Goal: Transaction & Acquisition: Purchase product/service

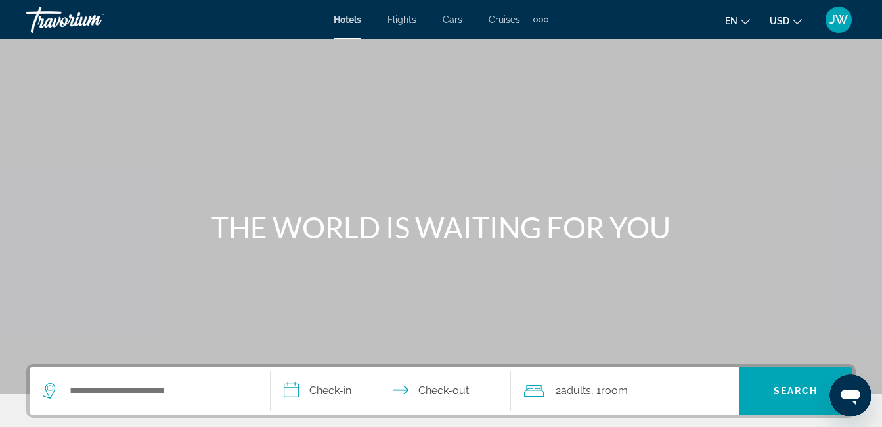
click at [403, 19] on span "Flights" at bounding box center [401, 19] width 29 height 11
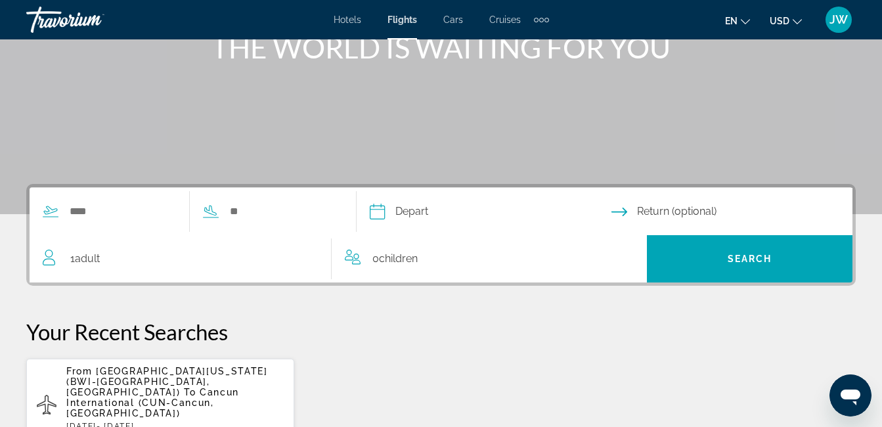
scroll to position [181, 0]
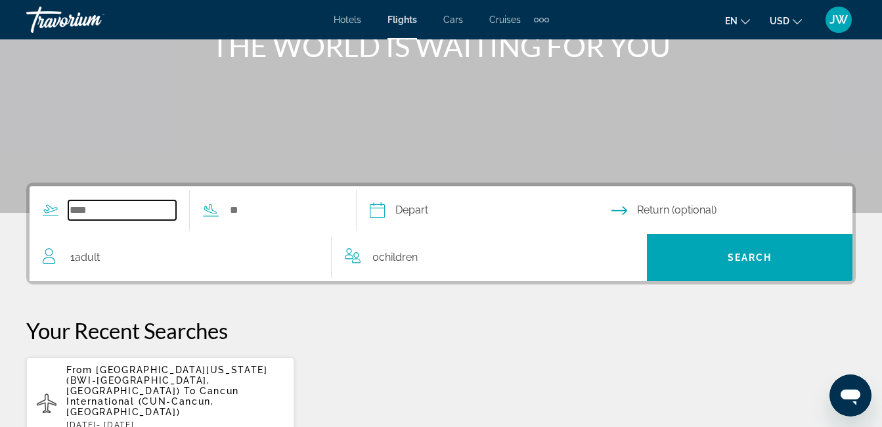
click at [154, 203] on input "Search widget" at bounding box center [122, 210] width 108 height 20
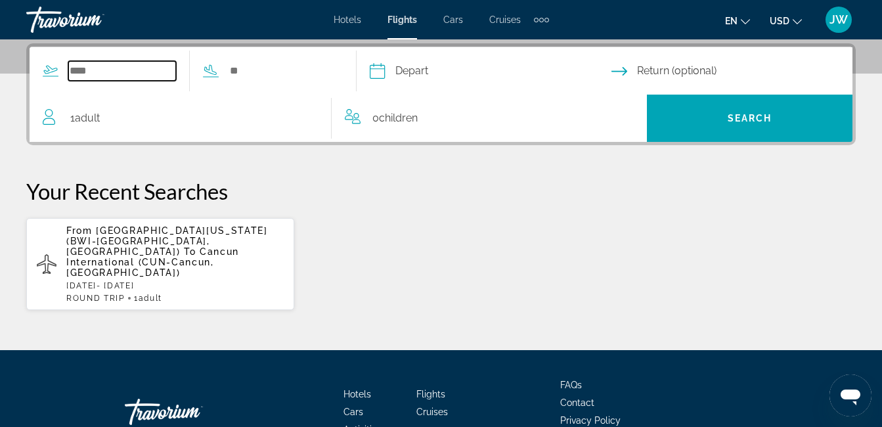
scroll to position [321, 0]
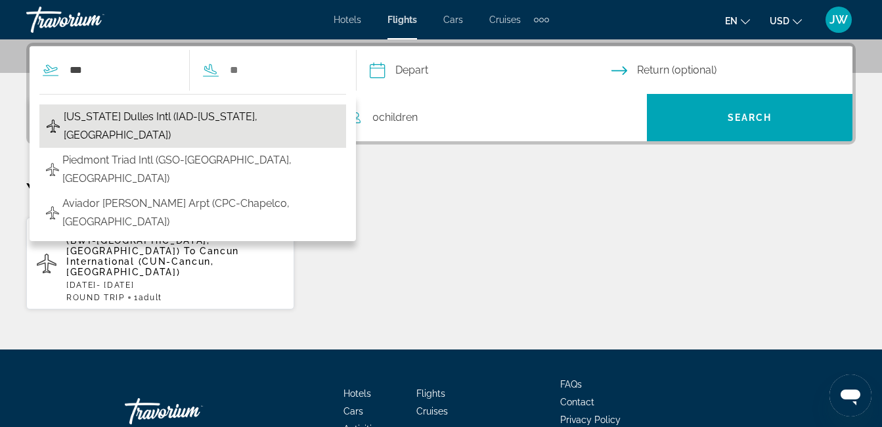
click at [195, 119] on span "[US_STATE] Dulles Intl (IAD-[US_STATE], [GEOGRAPHIC_DATA])" at bounding box center [202, 126] width 276 height 37
type input "**********"
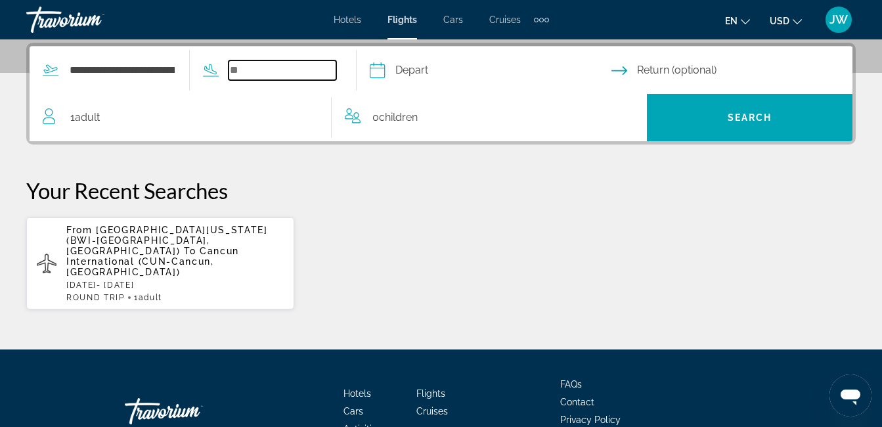
click at [303, 72] on input "Search widget" at bounding box center [282, 70] width 108 height 20
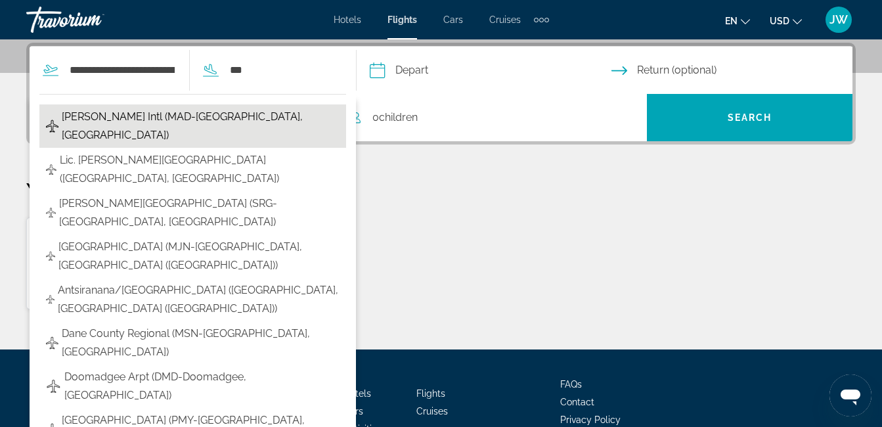
click at [182, 116] on span "[PERSON_NAME] Intl (MAD-[GEOGRAPHIC_DATA], [GEOGRAPHIC_DATA])" at bounding box center [201, 126] width 278 height 37
type input "**********"
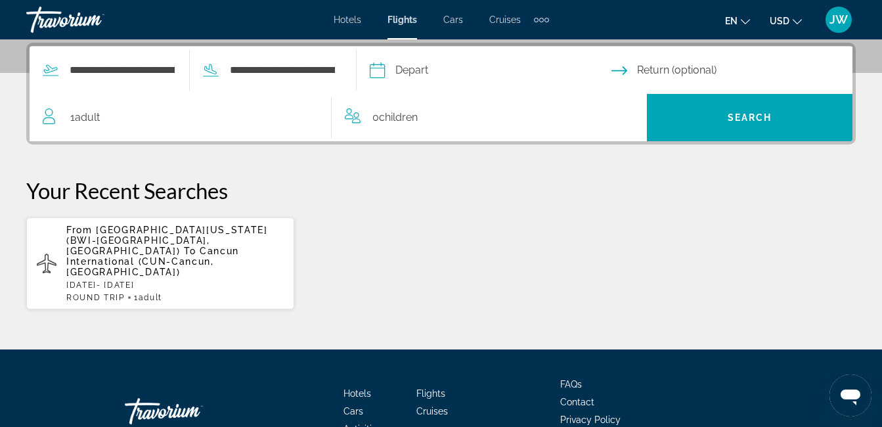
click at [515, 68] on input "Depart date" at bounding box center [489, 72] width 247 height 51
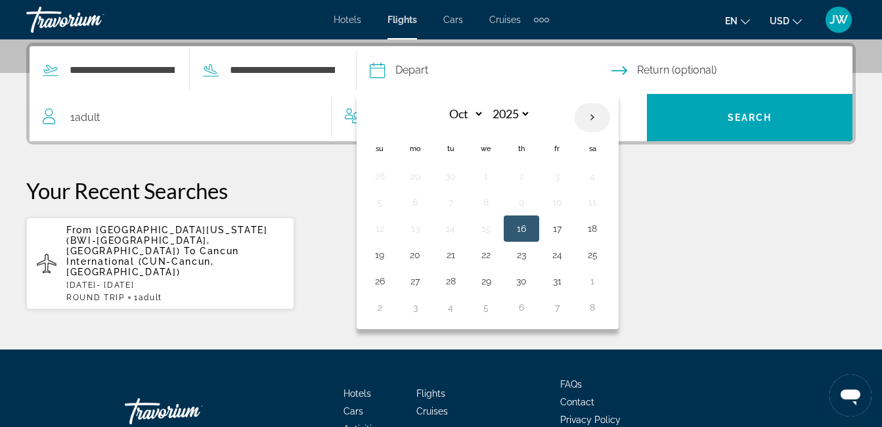
click at [610, 115] on th "Next month" at bounding box center [591, 117] width 35 height 29
select select "**"
click at [567, 228] on button "14" at bounding box center [556, 228] width 21 height 18
type input "**********"
select select "**"
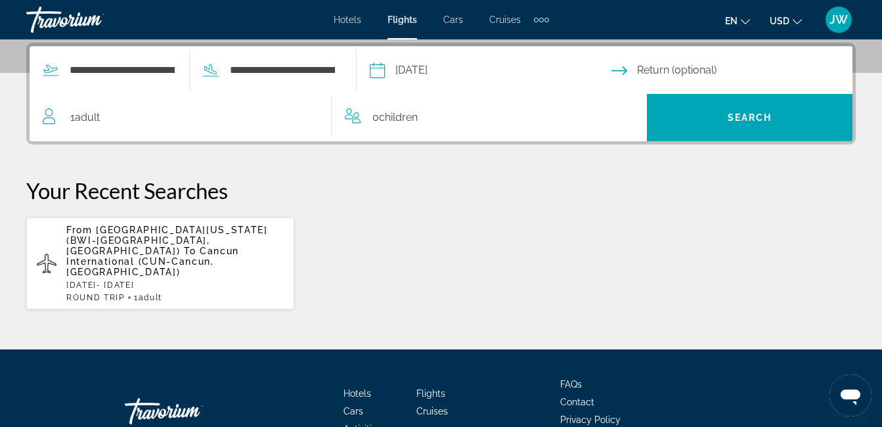
click at [687, 64] on input "Return date" at bounding box center [734, 72] width 247 height 51
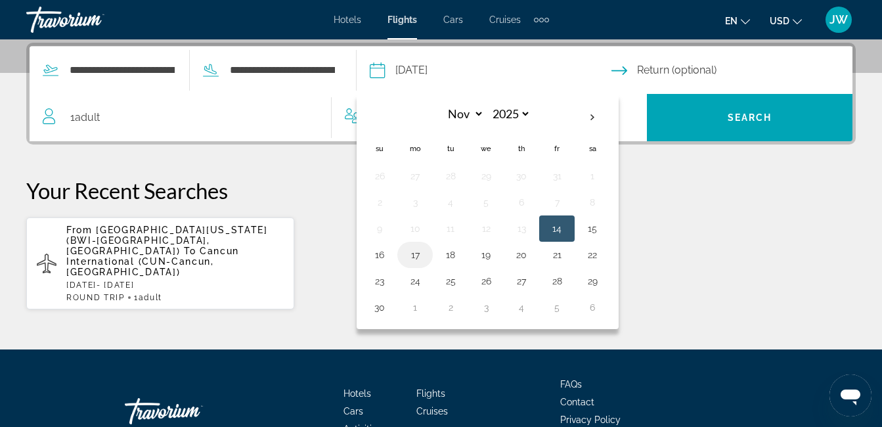
click at [425, 251] on button "17" at bounding box center [414, 254] width 21 height 18
type input "**********"
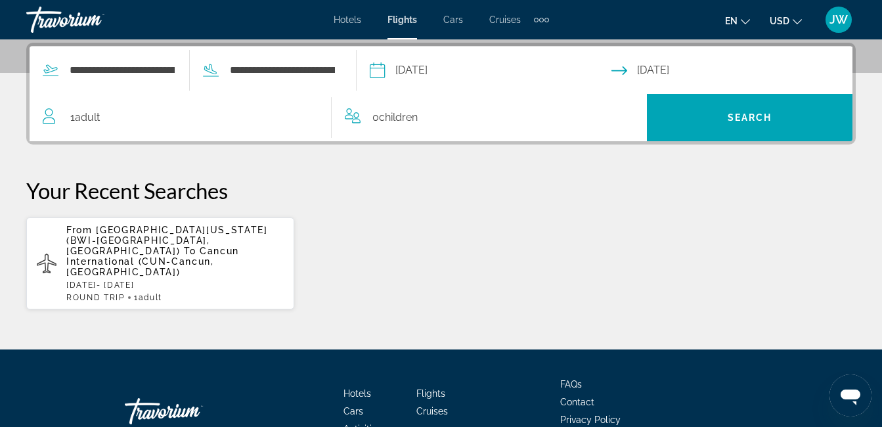
click at [86, 116] on span "Adult" at bounding box center [87, 117] width 25 height 12
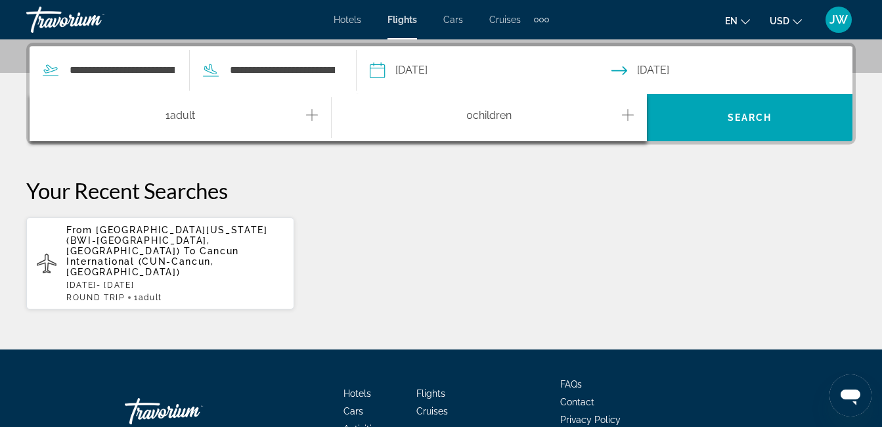
click at [310, 112] on icon "Increment adults" at bounding box center [312, 115] width 12 height 16
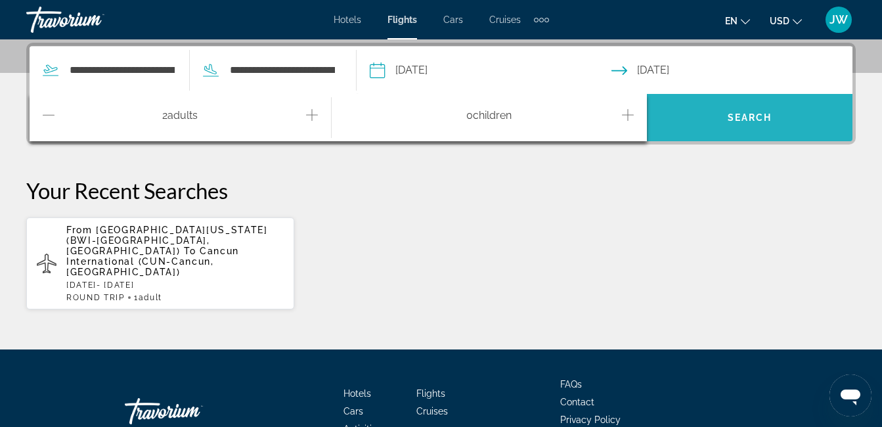
click at [743, 118] on span "Search" at bounding box center [749, 117] width 45 height 11
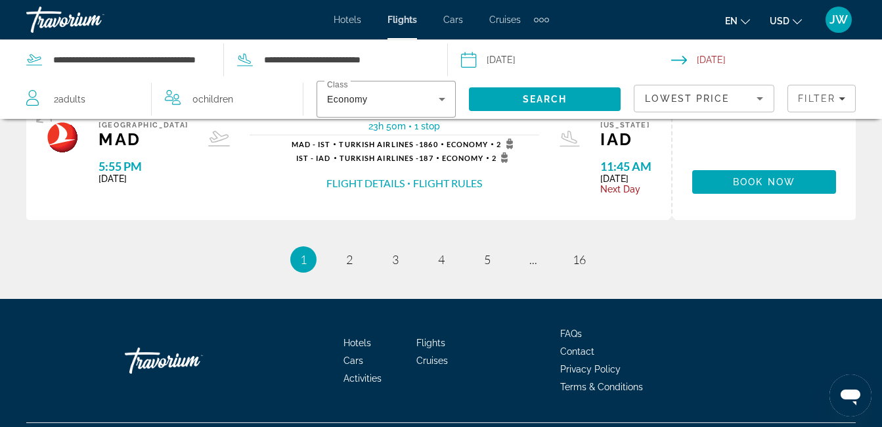
scroll to position [1542, 0]
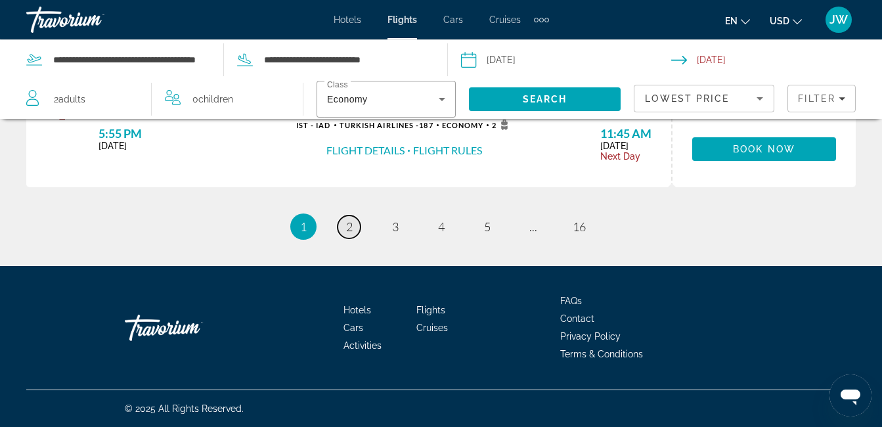
click at [351, 224] on span "2" at bounding box center [349, 226] width 7 height 14
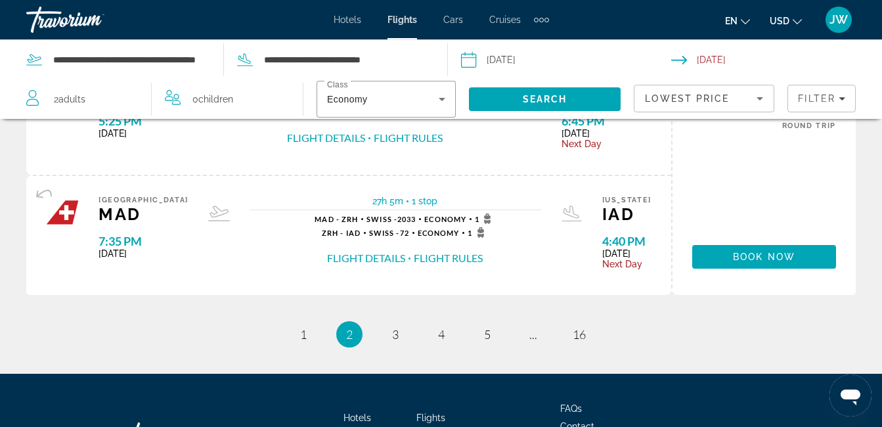
scroll to position [1447, 0]
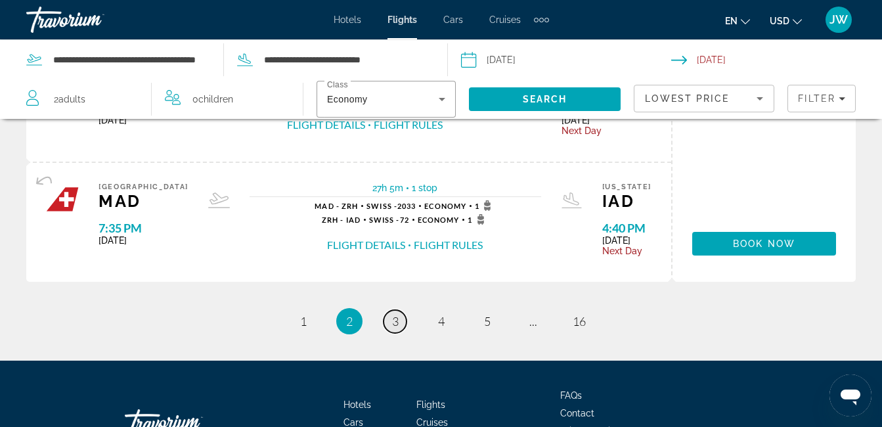
click at [398, 320] on span "3" at bounding box center [395, 321] width 7 height 14
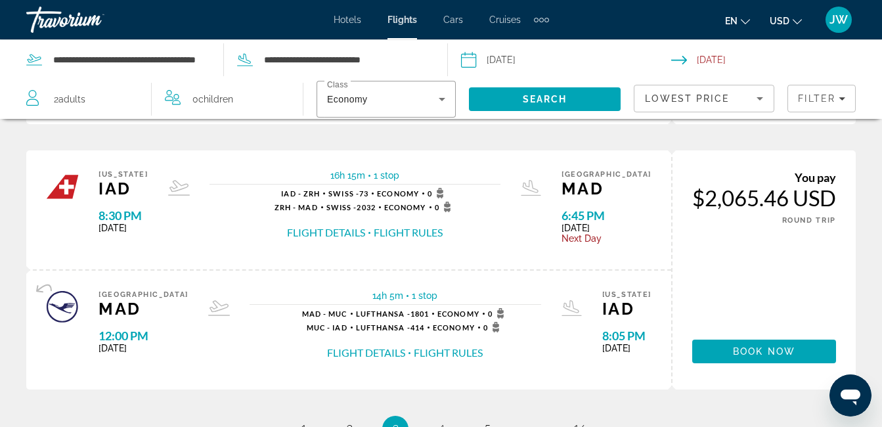
scroll to position [1336, 0]
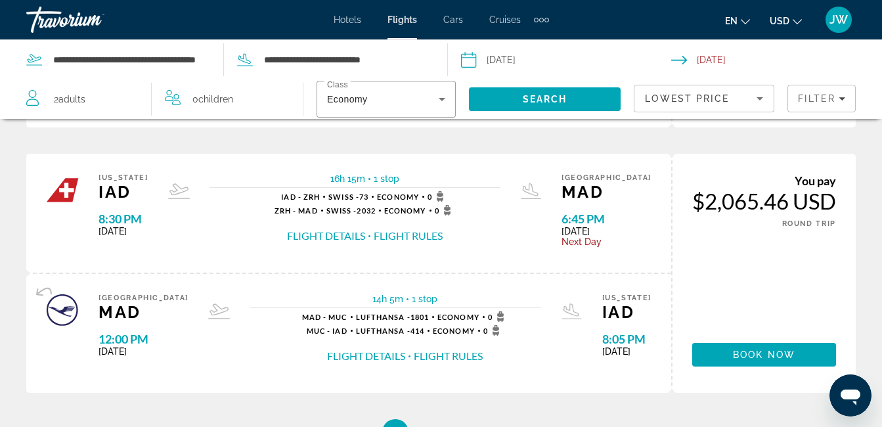
click at [440, 354] on button "Flight Rules" at bounding box center [448, 356] width 69 height 14
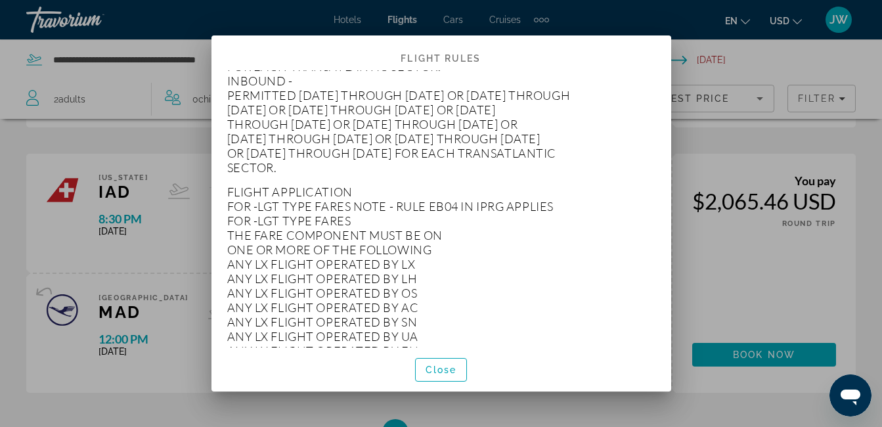
scroll to position [709, 0]
click at [451, 368] on span "Close" at bounding box center [441, 369] width 32 height 11
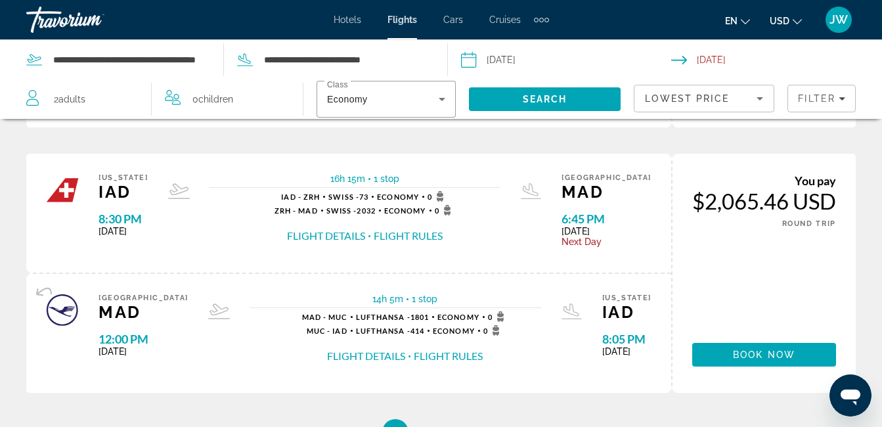
click at [331, 354] on button "Flight Details" at bounding box center [366, 356] width 78 height 14
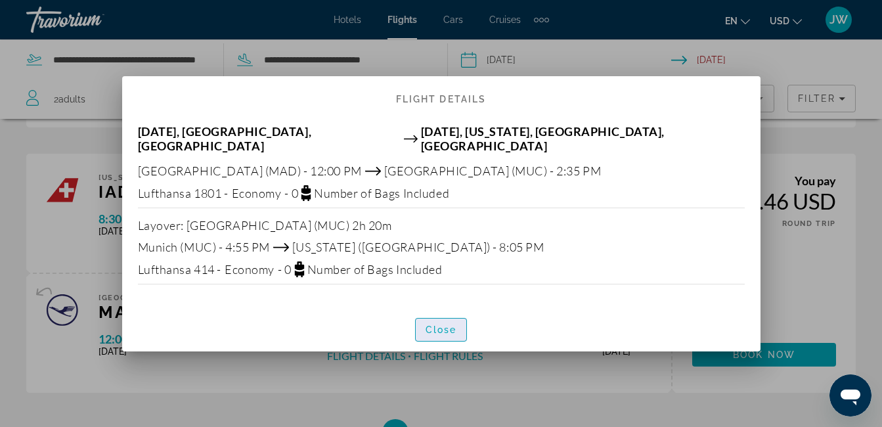
click at [440, 324] on span "Close" at bounding box center [441, 329] width 32 height 11
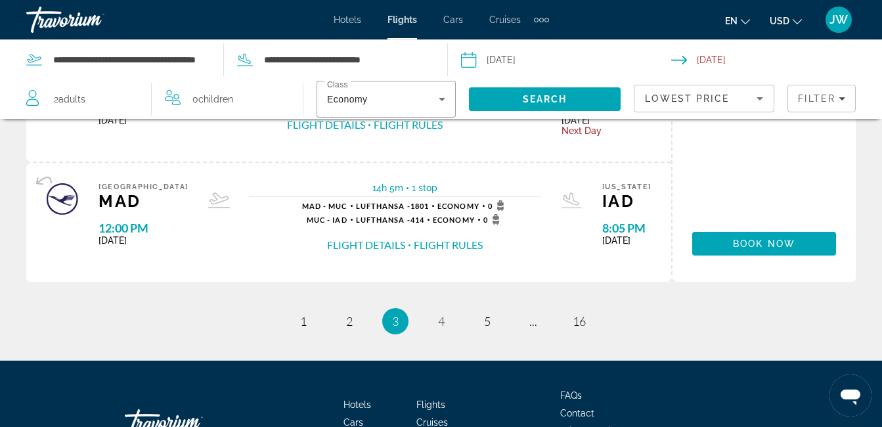
scroll to position [1424, 0]
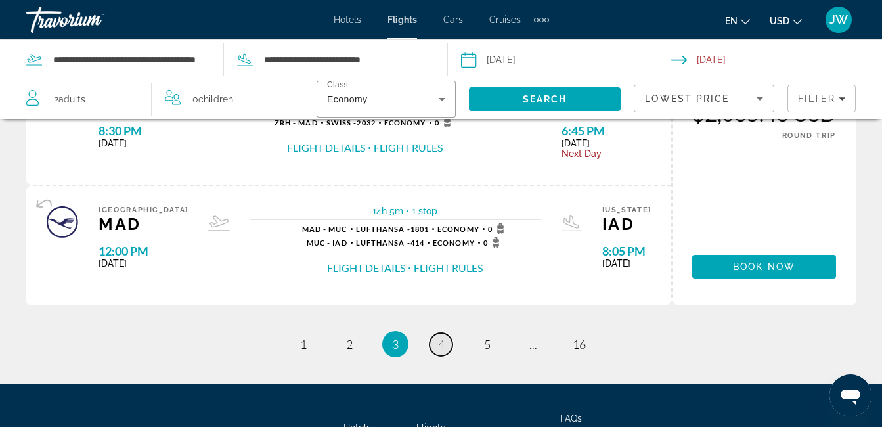
click at [440, 341] on span "4" at bounding box center [441, 344] width 7 height 14
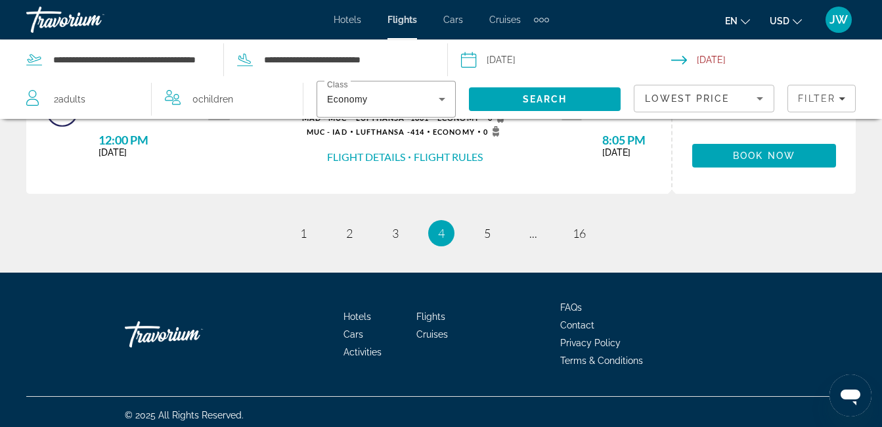
scroll to position [1542, 0]
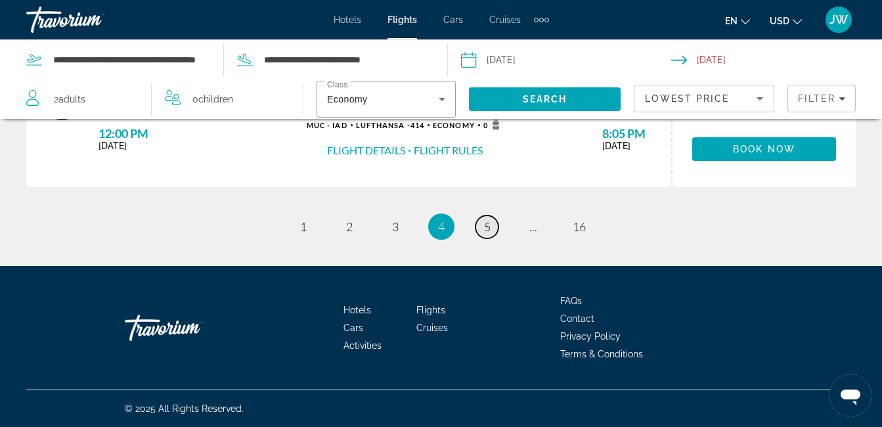
click at [487, 223] on span "5" at bounding box center [487, 226] width 7 height 14
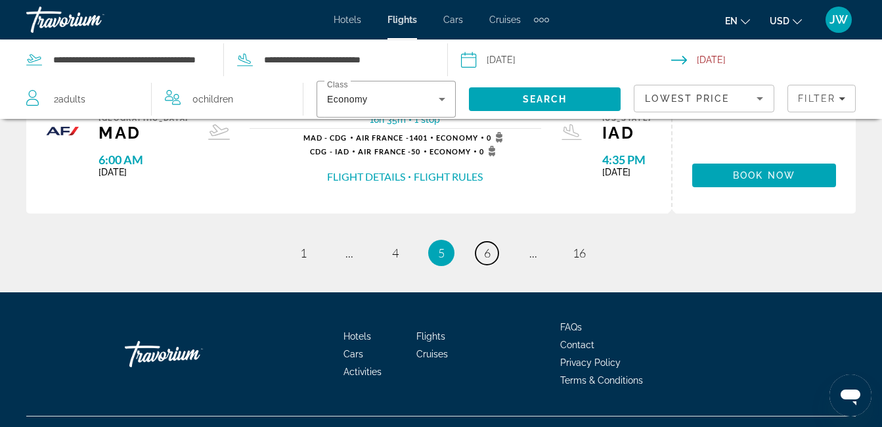
scroll to position [1542, 0]
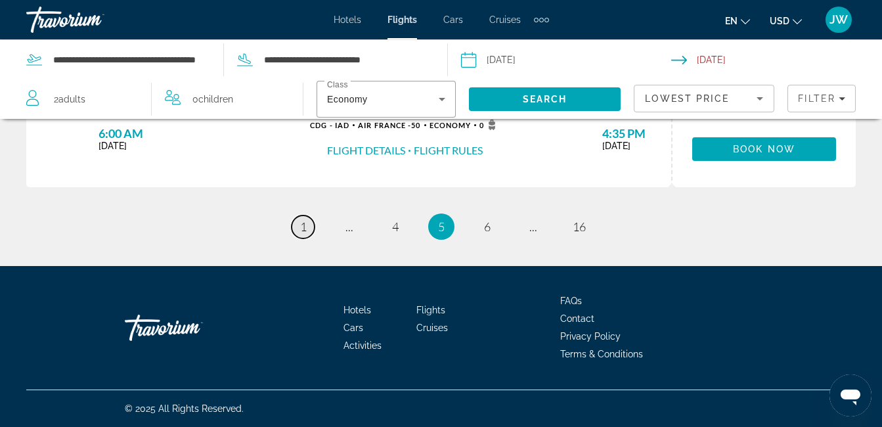
click at [303, 227] on span "1" at bounding box center [303, 226] width 7 height 14
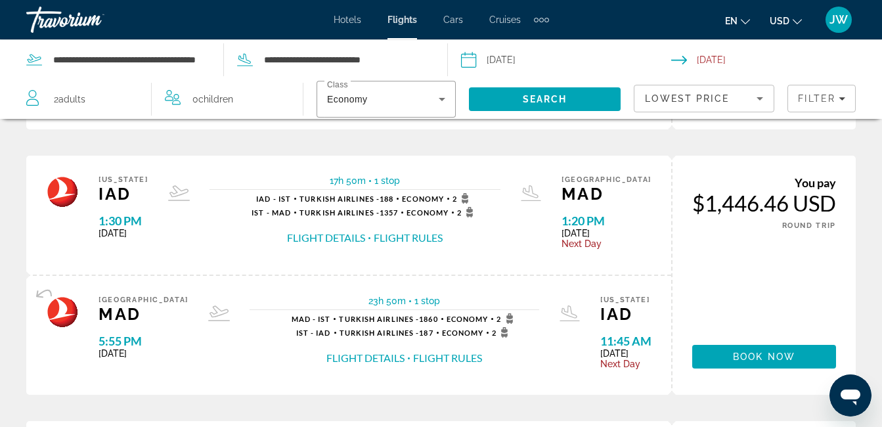
scroll to position [1073, 0]
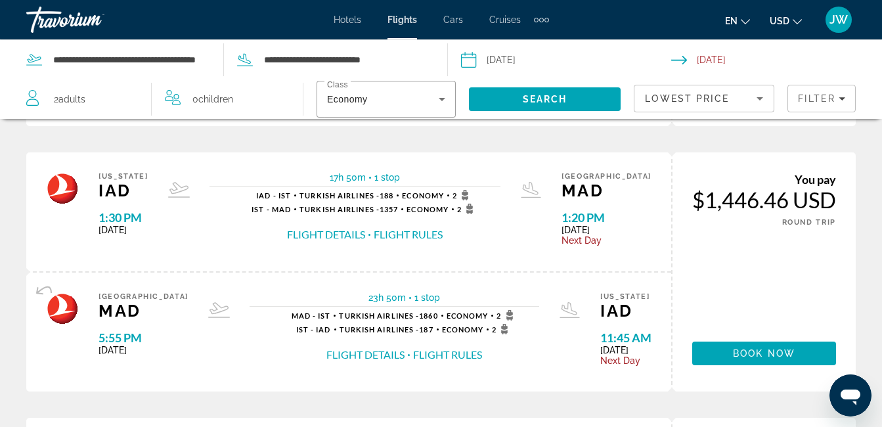
click at [332, 353] on button "Flight Details" at bounding box center [365, 354] width 78 height 14
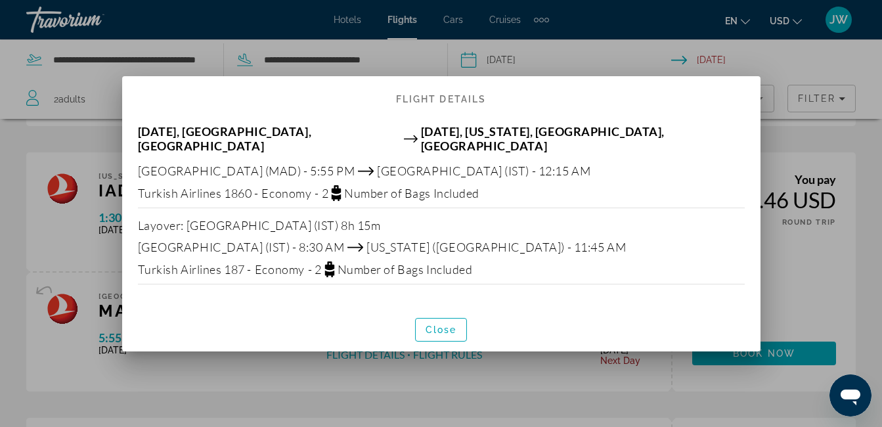
scroll to position [0, 0]
click at [446, 324] on span "Close" at bounding box center [441, 329] width 32 height 11
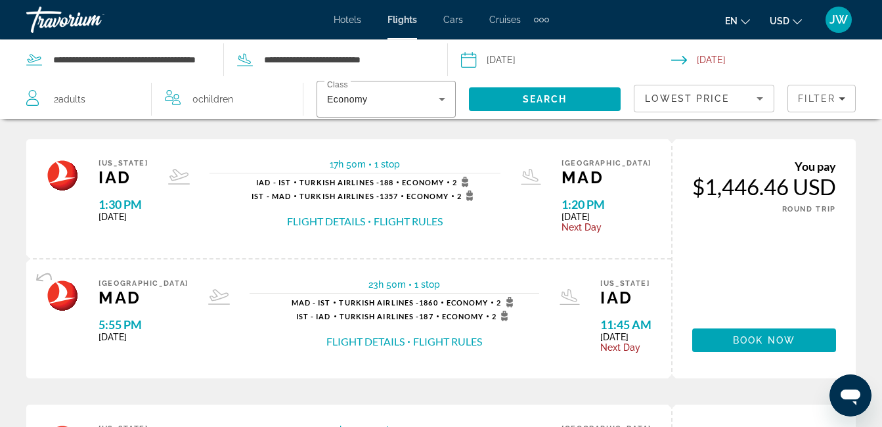
scroll to position [1099, 0]
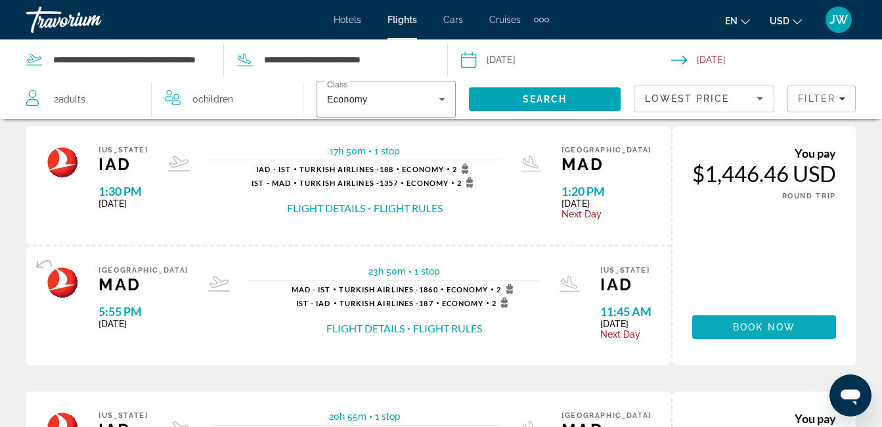
click at [745, 328] on span "Book now" at bounding box center [764, 327] width 62 height 11
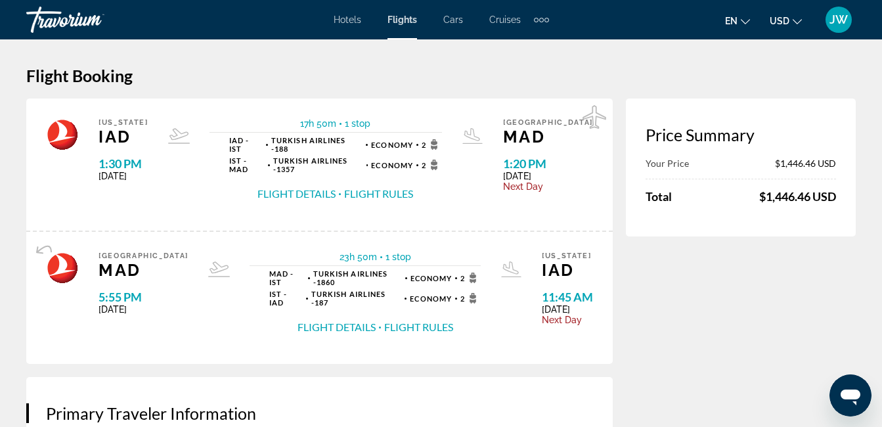
click at [308, 326] on button "Flight Details" at bounding box center [336, 327] width 78 height 14
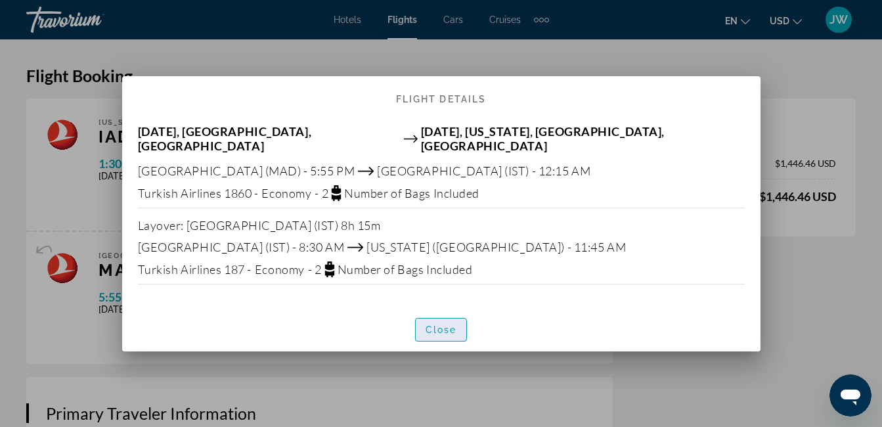
click at [444, 324] on span "Close" at bounding box center [441, 329] width 32 height 11
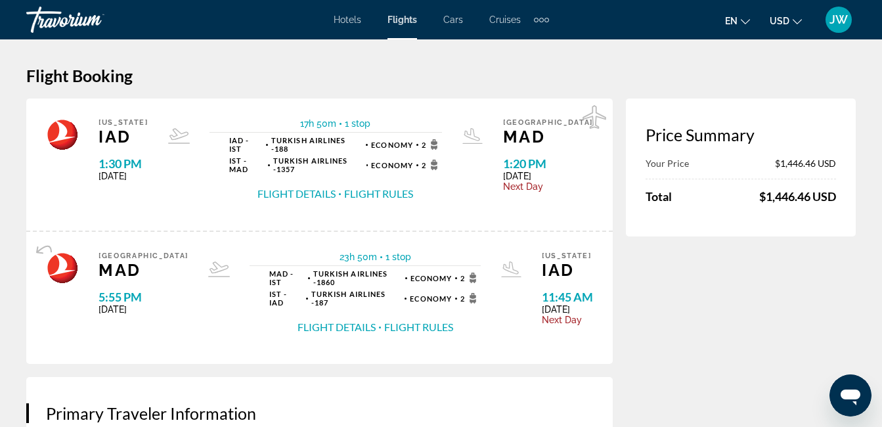
click at [355, 22] on span "Hotels" at bounding box center [347, 19] width 28 height 11
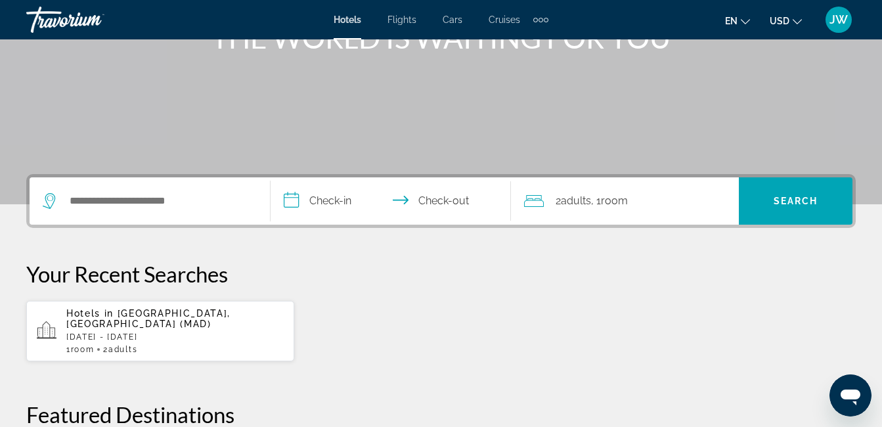
scroll to position [193, 0]
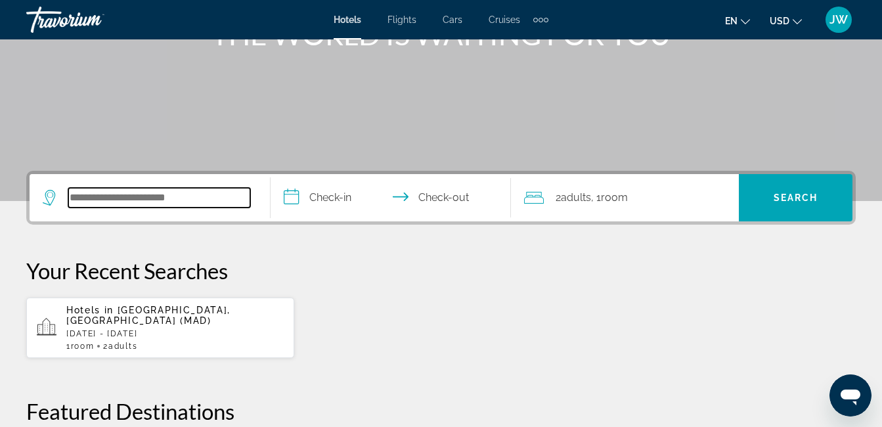
click at [207, 202] on input "Search hotel destination" at bounding box center [159, 198] width 182 height 20
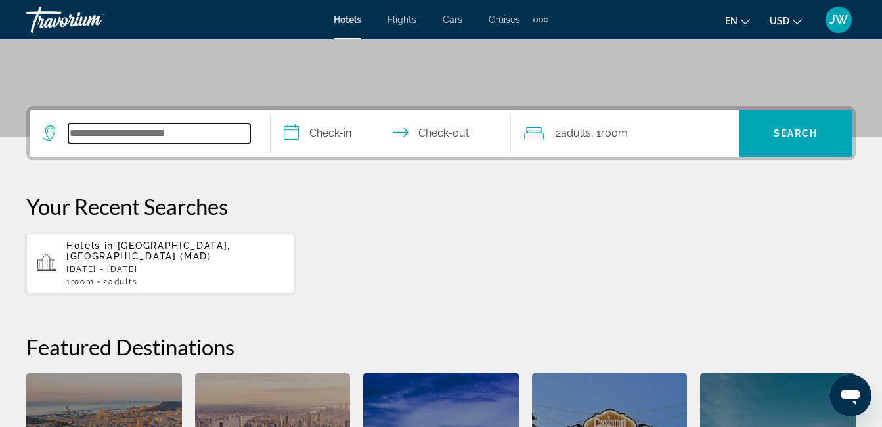
scroll to position [321, 0]
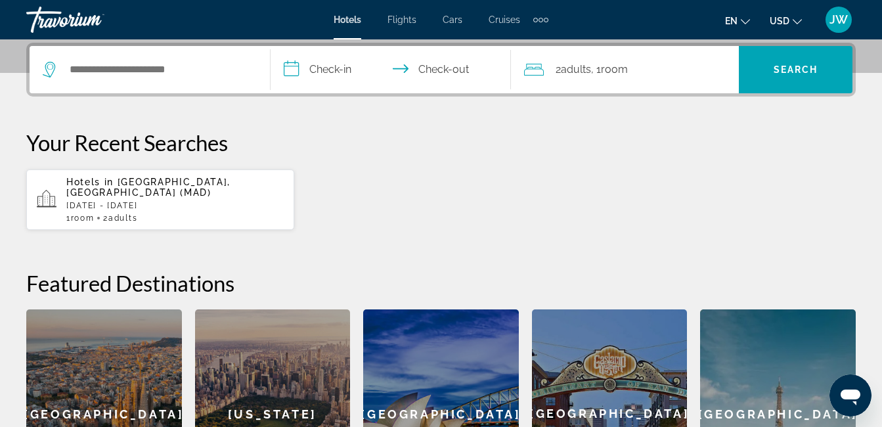
click at [137, 184] on span "[GEOGRAPHIC_DATA], [GEOGRAPHIC_DATA] (MAD)" at bounding box center [148, 187] width 164 height 21
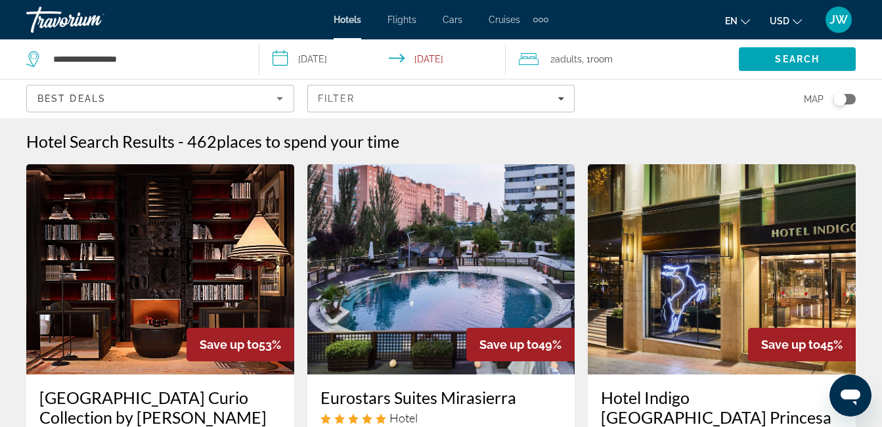
click at [320, 60] on input "**********" at bounding box center [384, 60] width 251 height 43
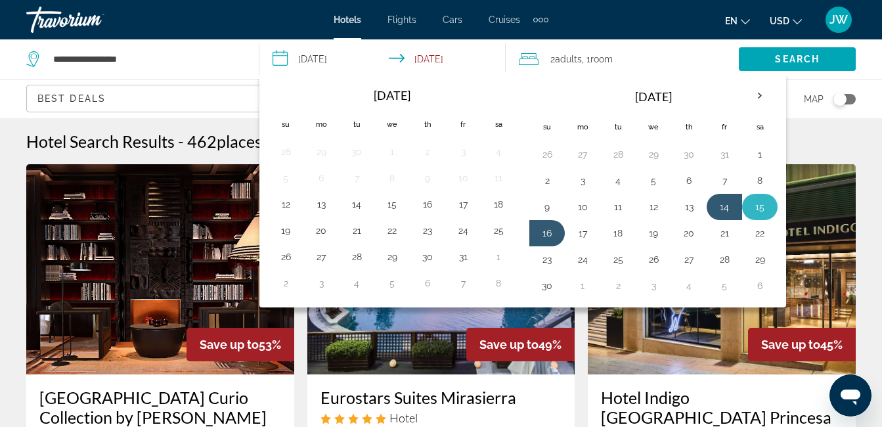
click at [758, 204] on button "15" at bounding box center [759, 207] width 21 height 18
click at [582, 234] on button "17" at bounding box center [582, 233] width 21 height 18
type input "**********"
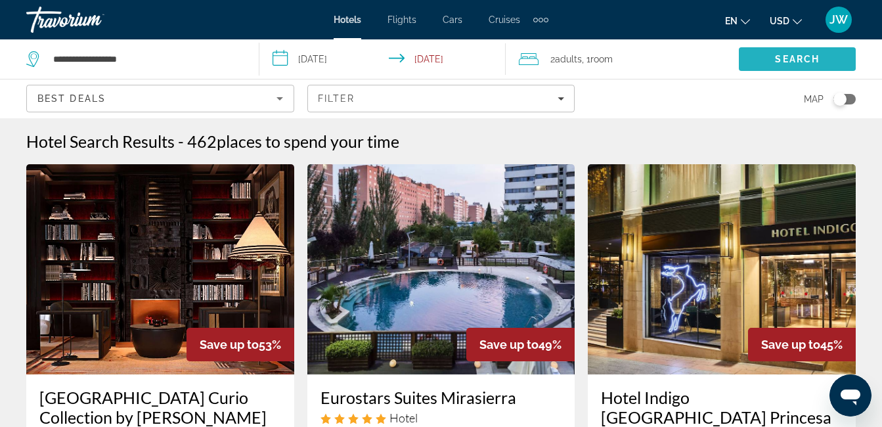
click at [788, 58] on span "Search" at bounding box center [797, 59] width 45 height 11
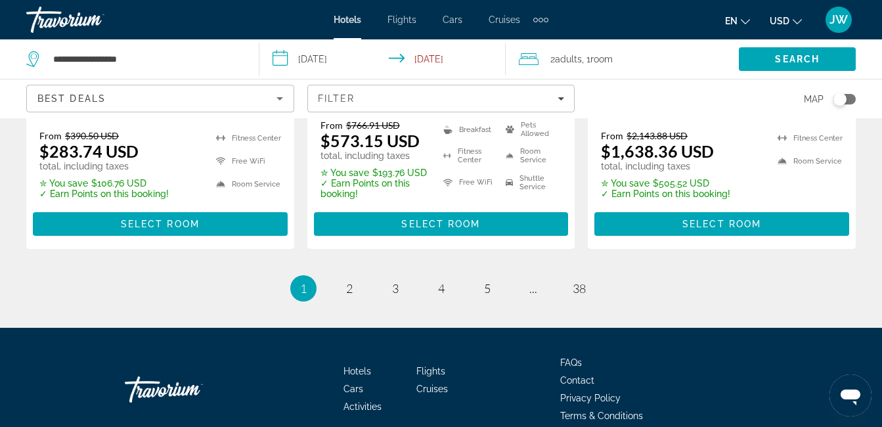
scroll to position [1982, 0]
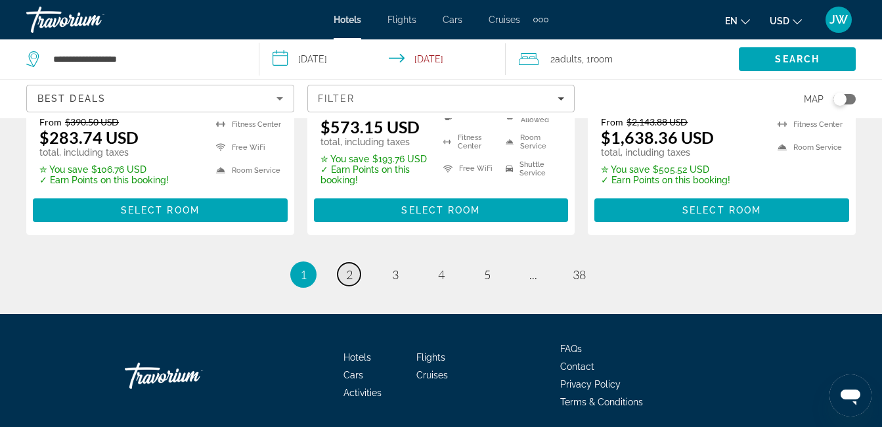
click at [351, 267] on span "2" at bounding box center [349, 274] width 7 height 14
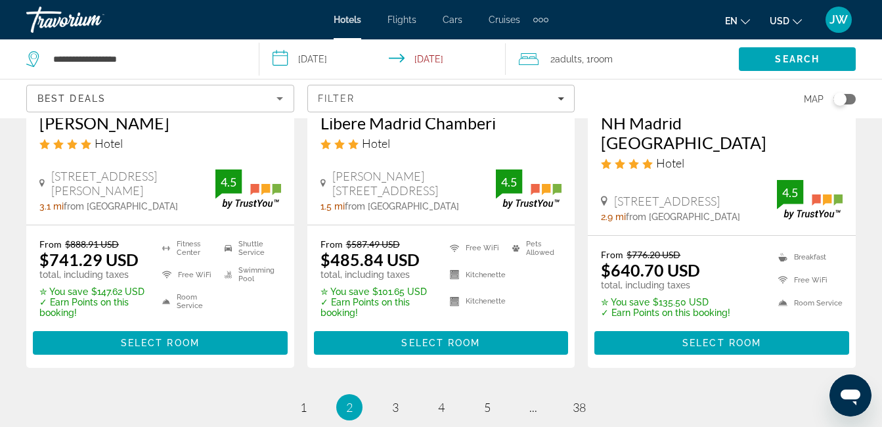
scroll to position [1905, 0]
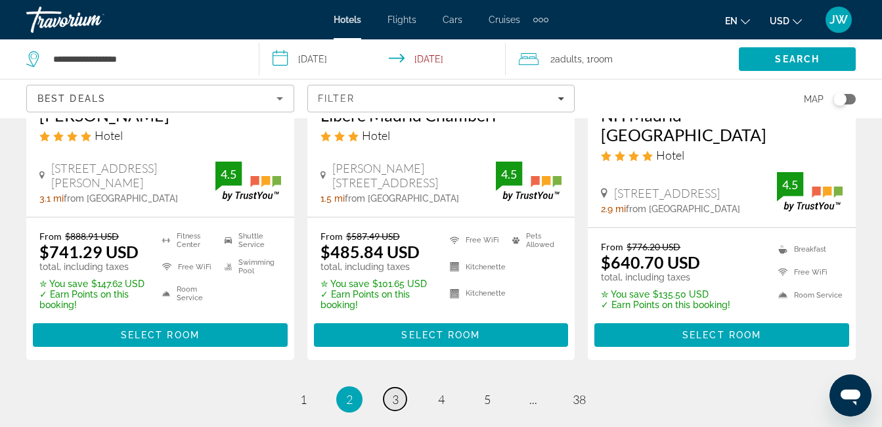
click at [398, 387] on link "page 3" at bounding box center [394, 398] width 23 height 23
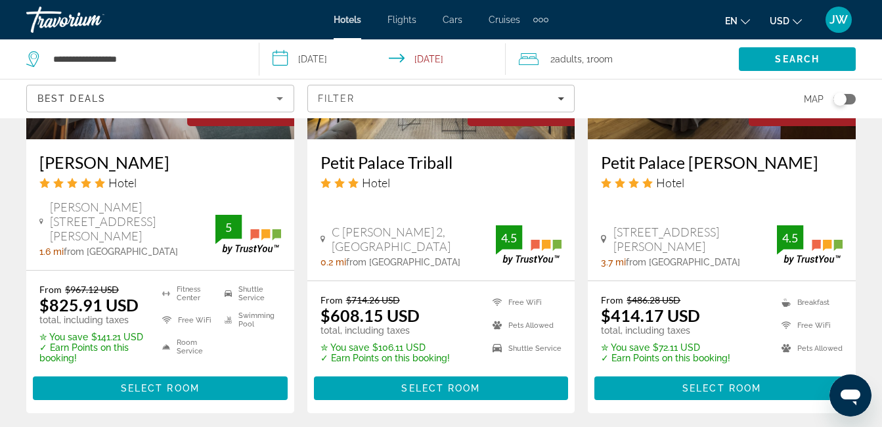
scroll to position [1807, 0]
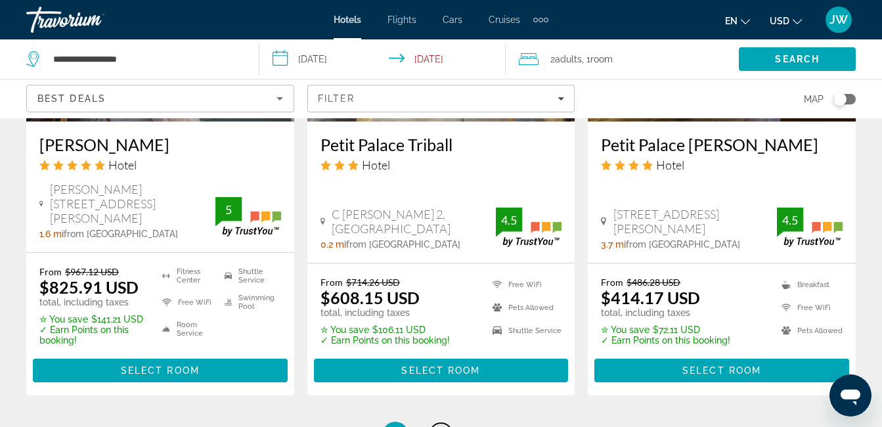
click at [440, 426] on span "4" at bounding box center [441, 434] width 7 height 14
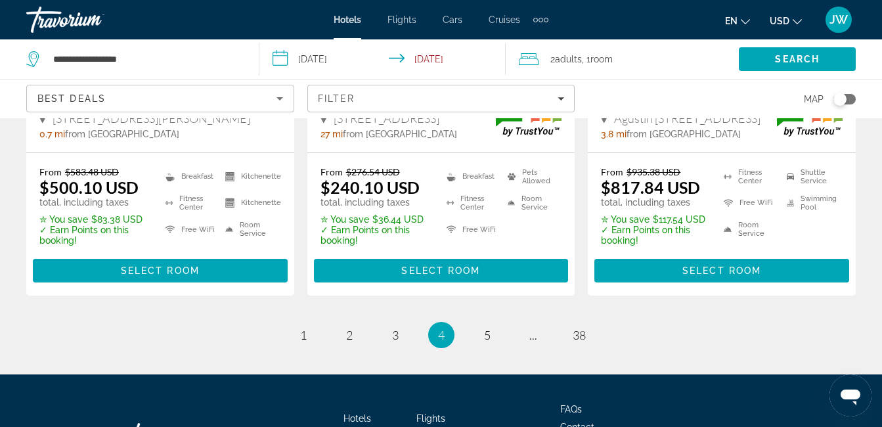
scroll to position [1864, 0]
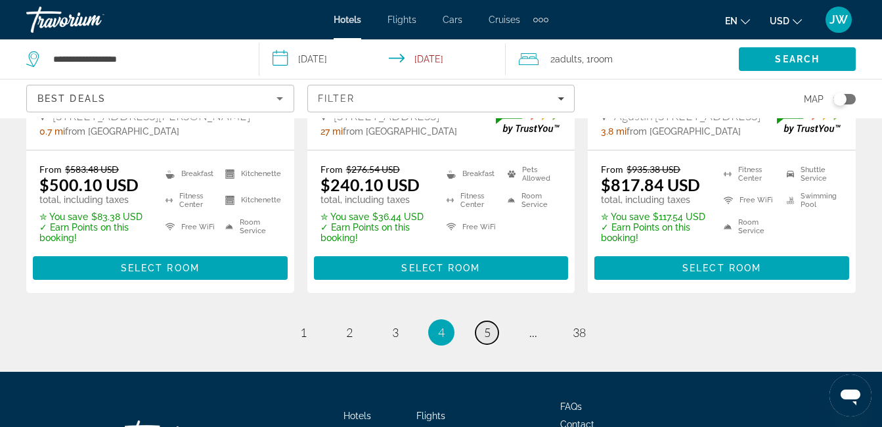
click at [486, 329] on span "5" at bounding box center [487, 332] width 7 height 14
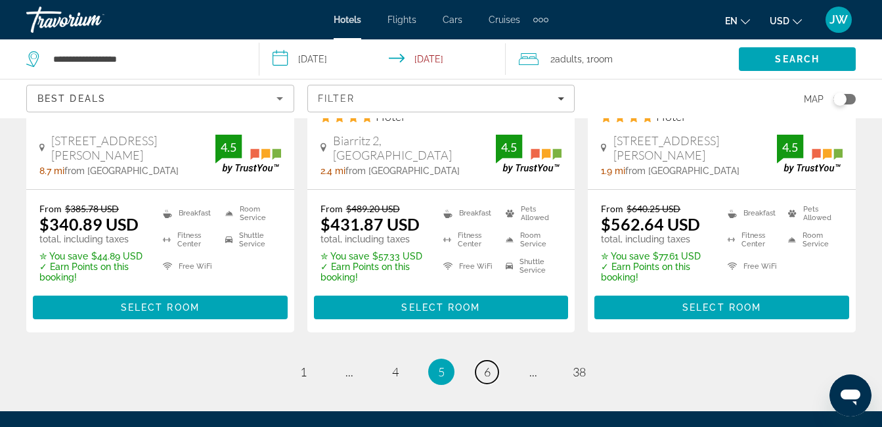
scroll to position [1864, 0]
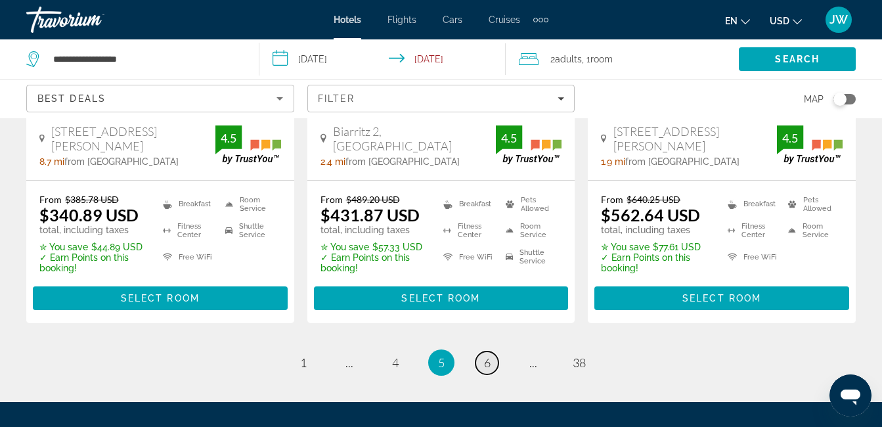
click at [486, 355] on span "6" at bounding box center [487, 362] width 7 height 14
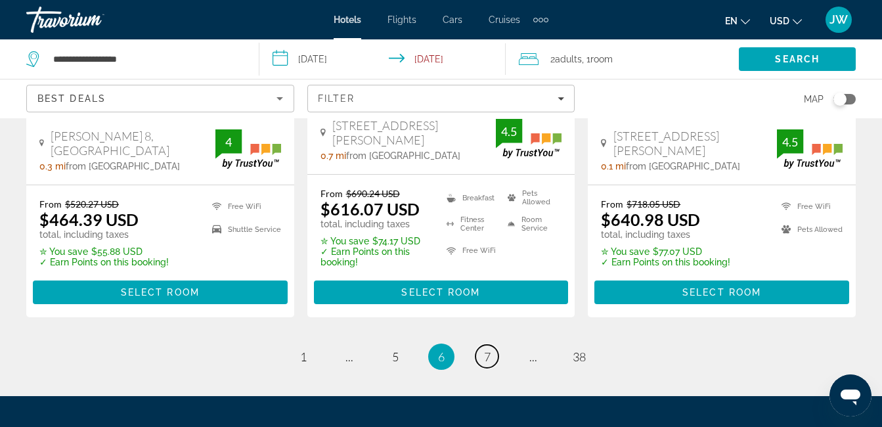
scroll to position [1890, 0]
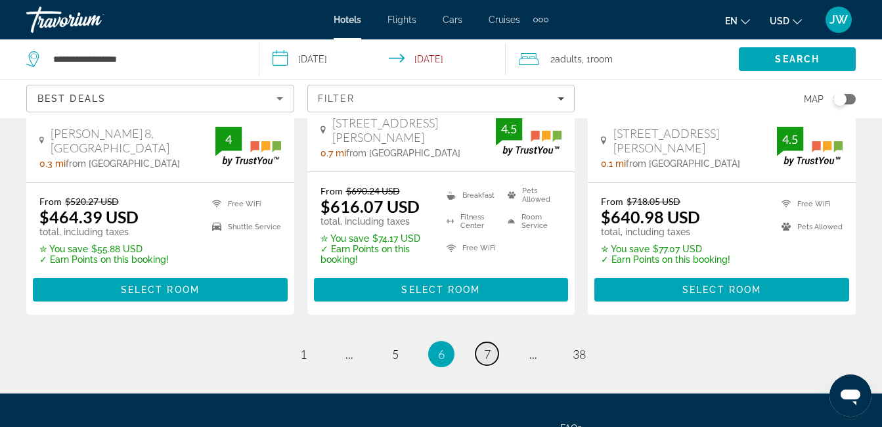
click at [488, 347] on span "7" at bounding box center [487, 354] width 7 height 14
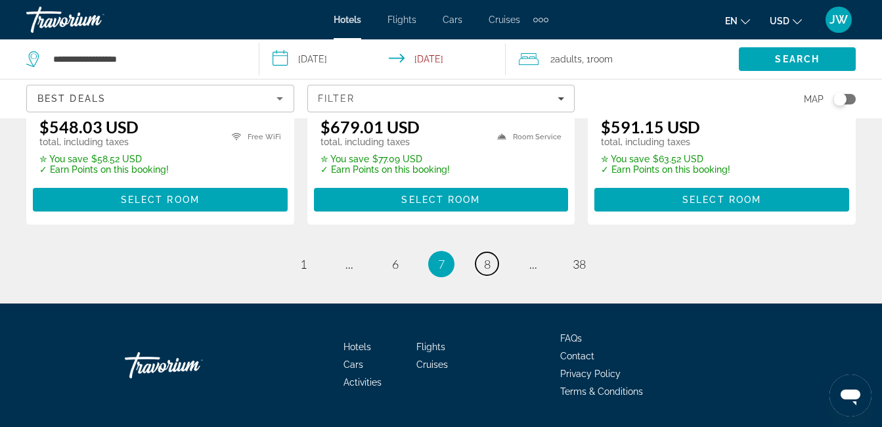
scroll to position [1978, 0]
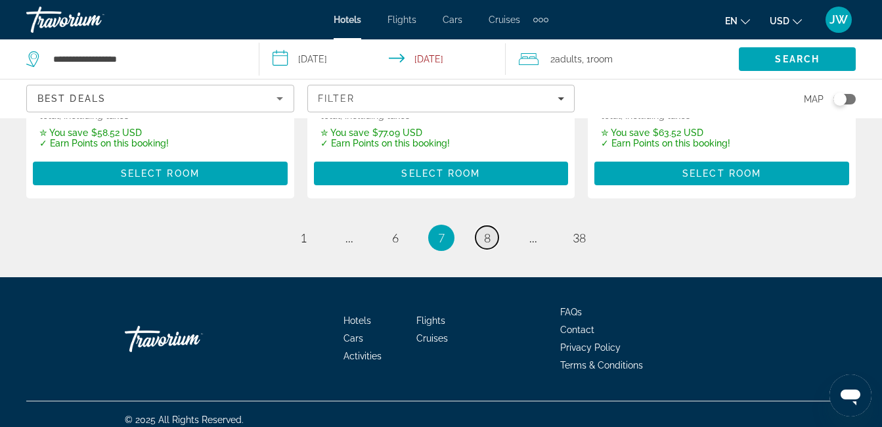
click at [487, 238] on span "8" at bounding box center [487, 237] width 7 height 14
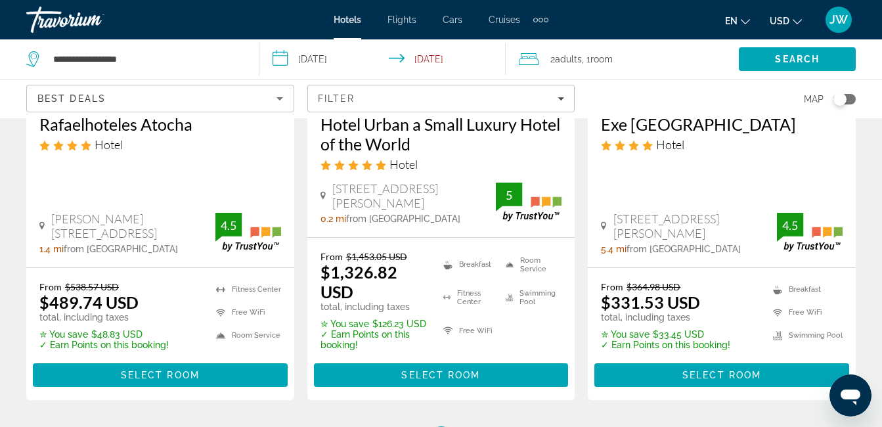
scroll to position [1917, 0]
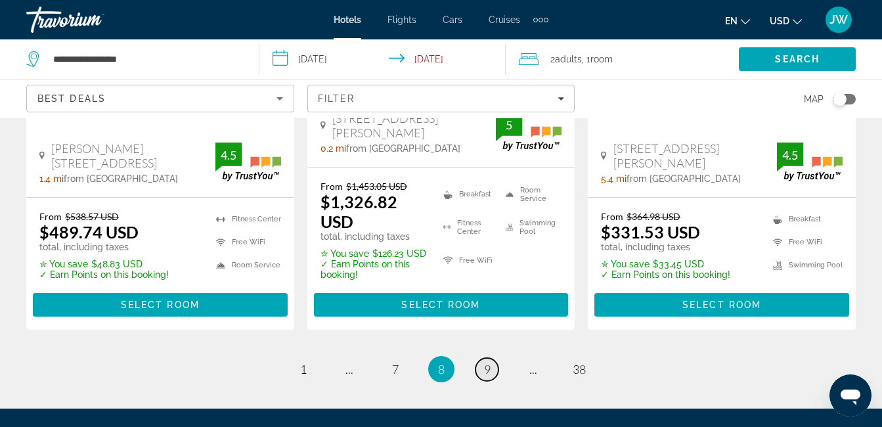
click at [488, 362] on span "9" at bounding box center [487, 369] width 7 height 14
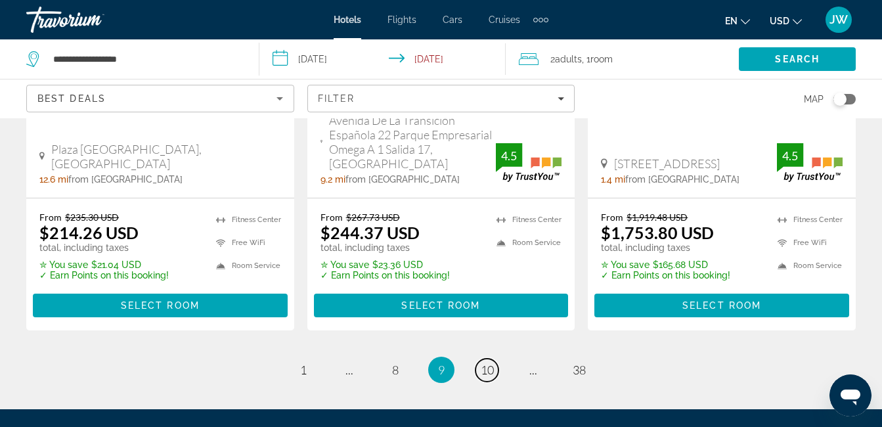
scroll to position [1873, 0]
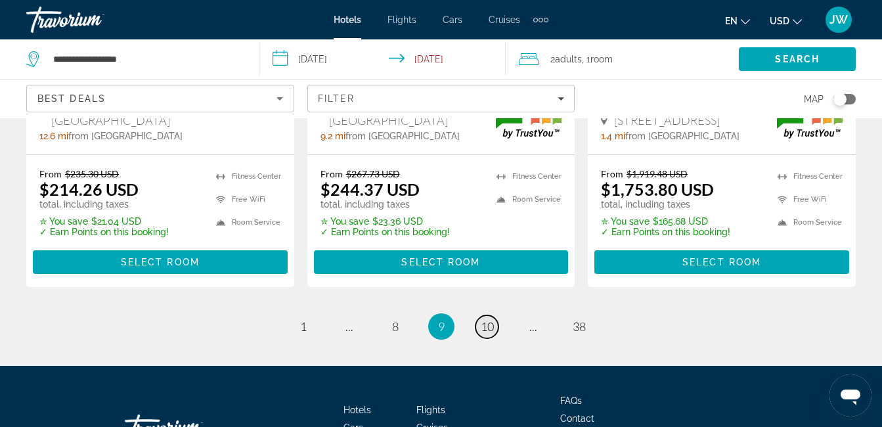
click at [496, 315] on link "page 10" at bounding box center [486, 326] width 23 height 23
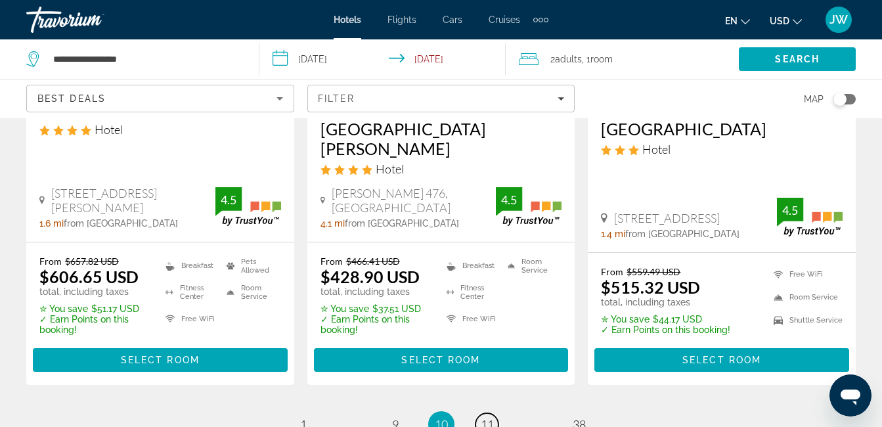
scroll to position [1864, 0]
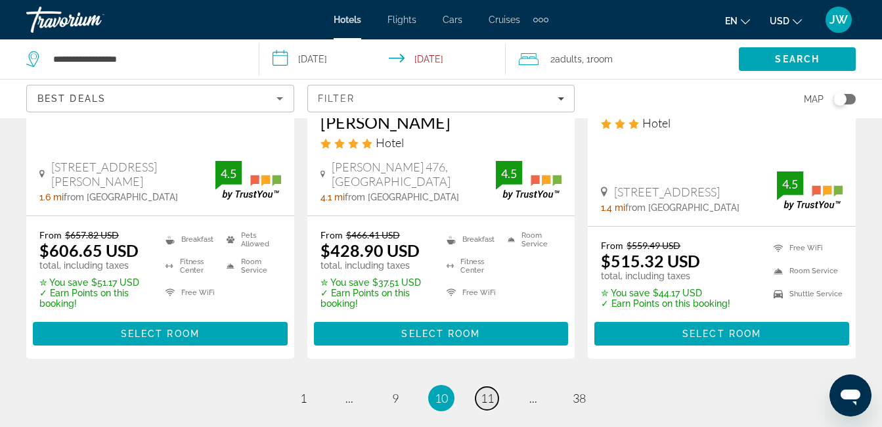
click at [484, 391] on span "11" at bounding box center [486, 398] width 13 height 14
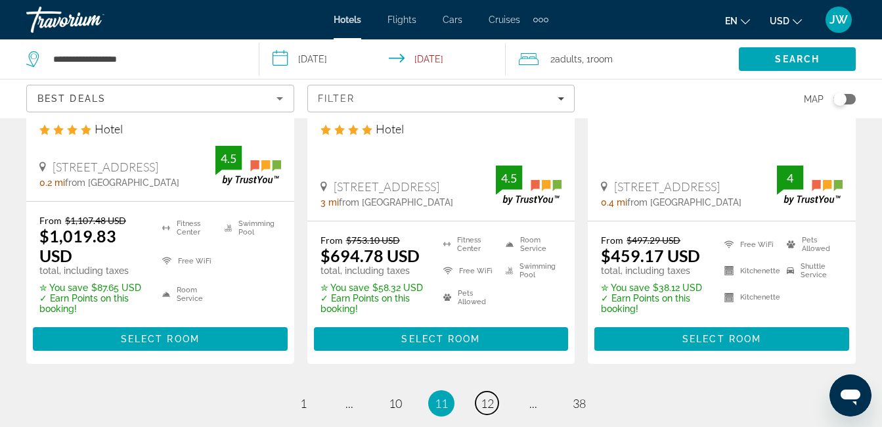
scroll to position [1934, 0]
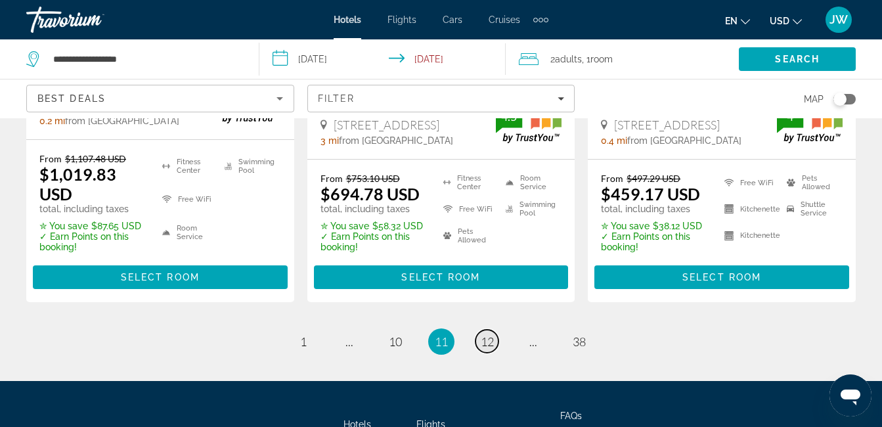
click at [489, 334] on span "12" at bounding box center [486, 341] width 13 height 14
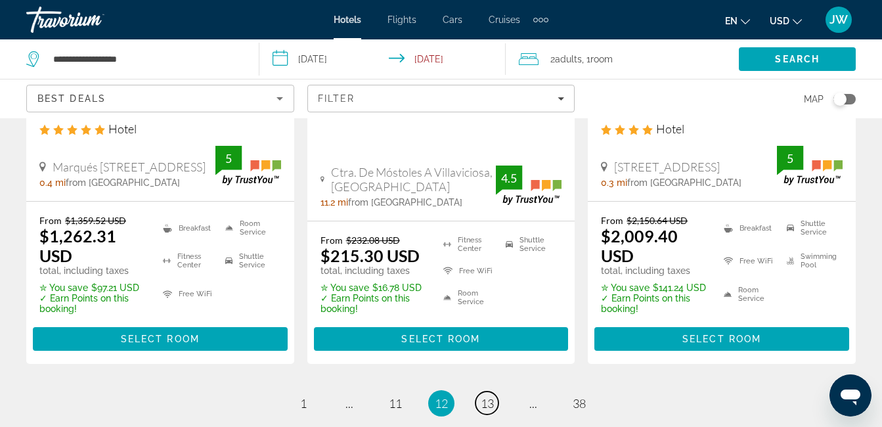
scroll to position [1943, 0]
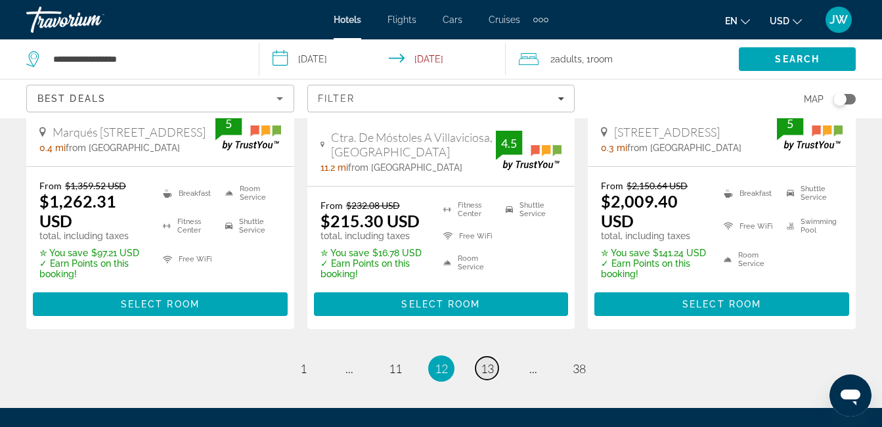
click at [488, 361] on span "13" at bounding box center [486, 368] width 13 height 14
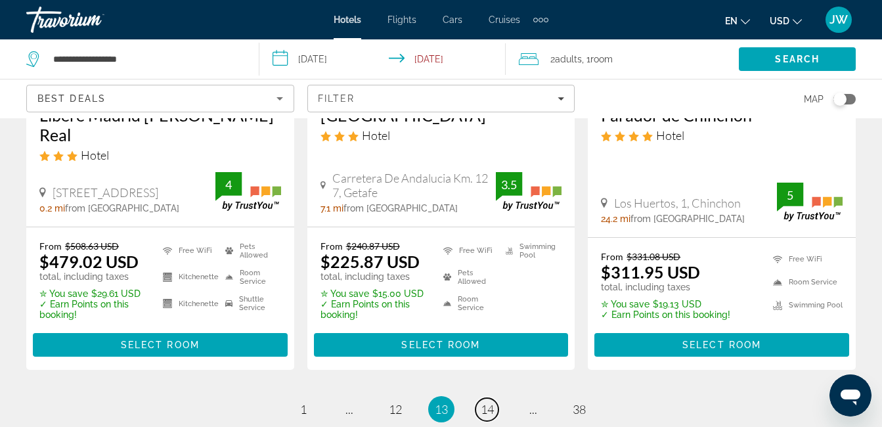
scroll to position [1917, 0]
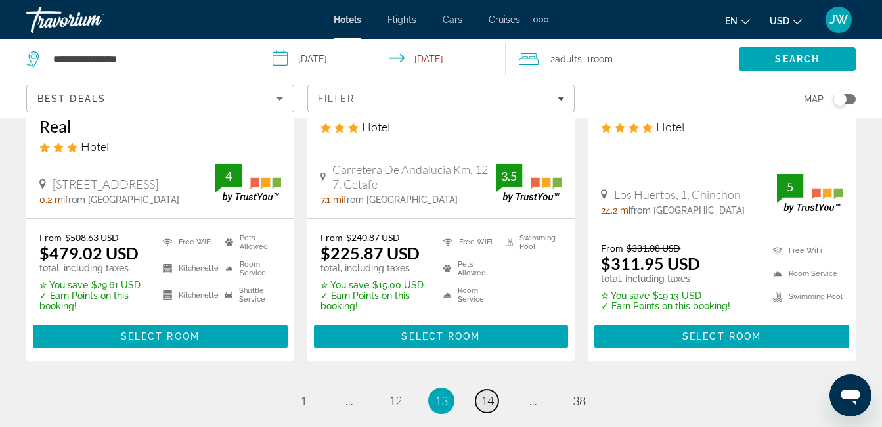
click at [489, 393] on span "14" at bounding box center [486, 400] width 13 height 14
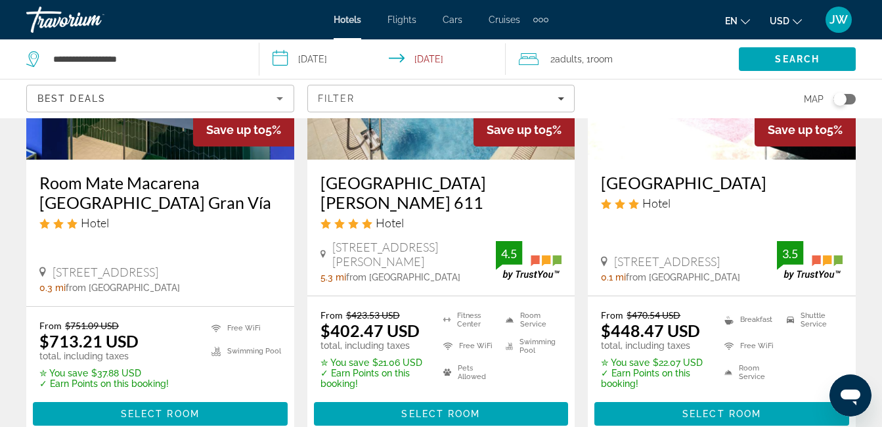
scroll to position [1777, 0]
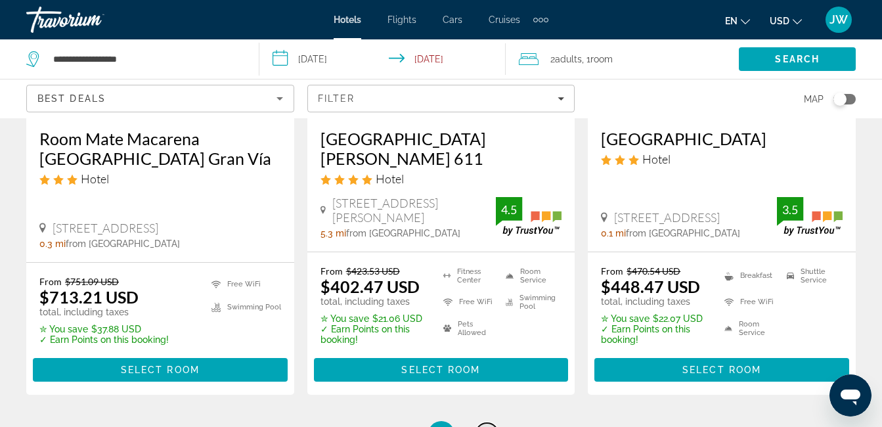
click at [490, 426] on span "15" at bounding box center [486, 434] width 13 height 14
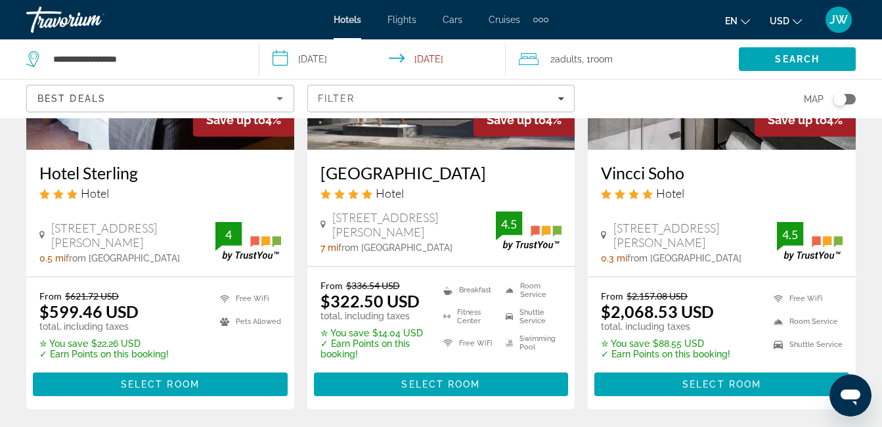
scroll to position [1794, 0]
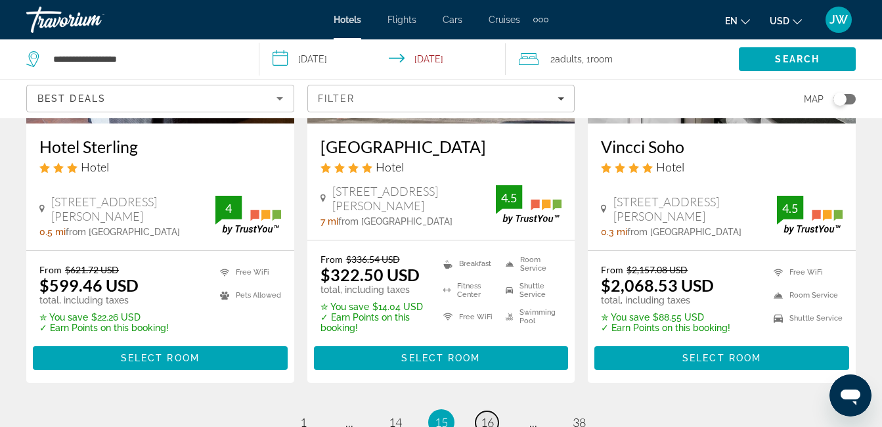
click at [487, 415] on span "16" at bounding box center [486, 422] width 13 height 14
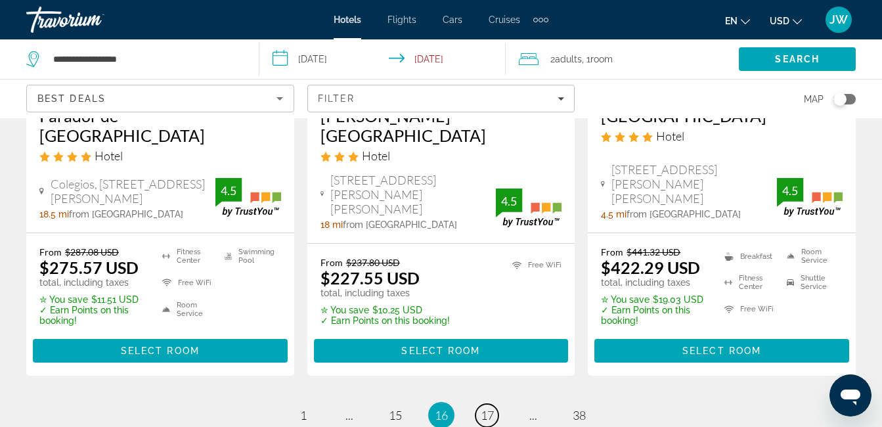
scroll to position [1856, 0]
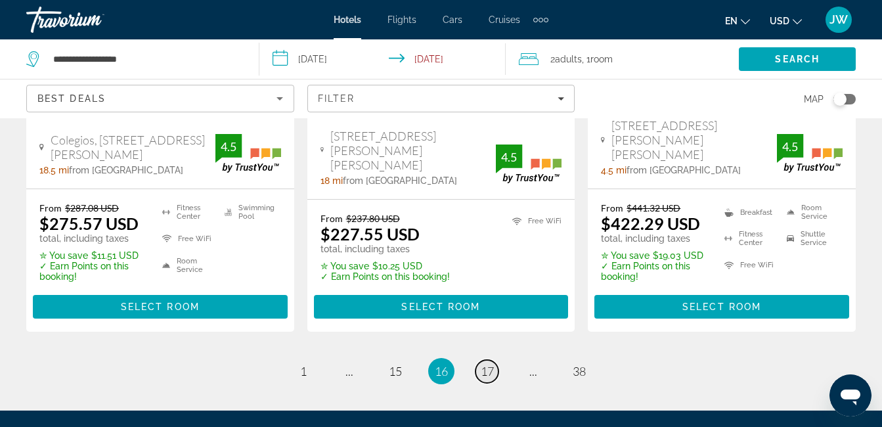
click at [486, 364] on span "17" at bounding box center [486, 371] width 13 height 14
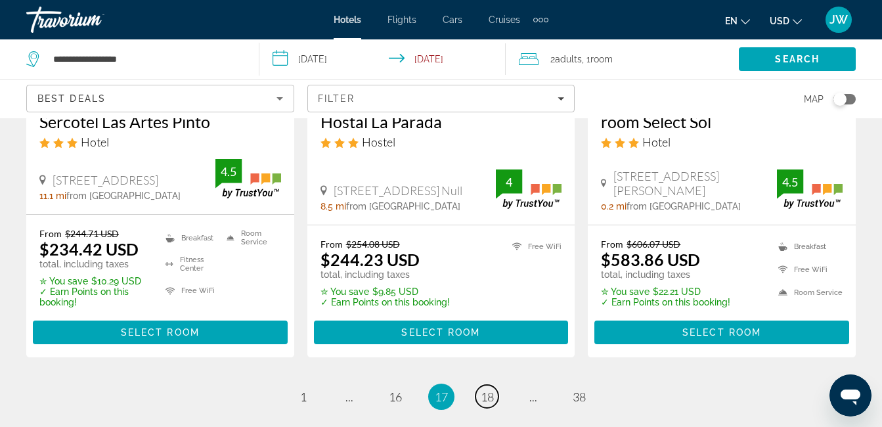
scroll to position [1856, 0]
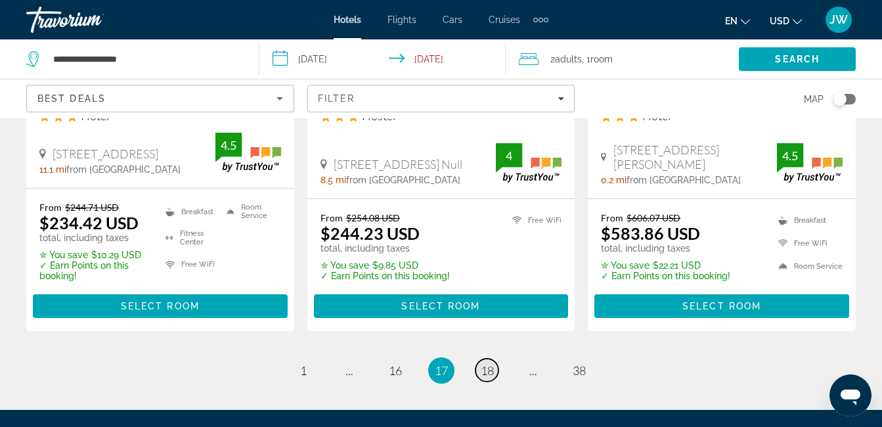
click at [489, 363] on span "18" at bounding box center [486, 370] width 13 height 14
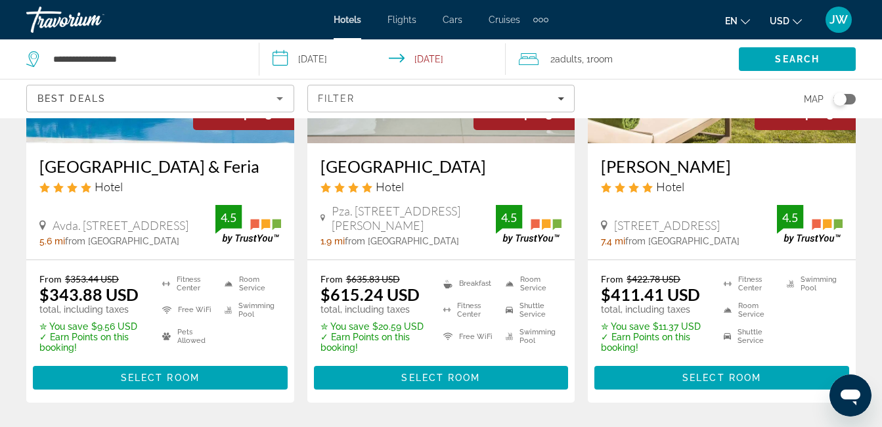
scroll to position [1260, 0]
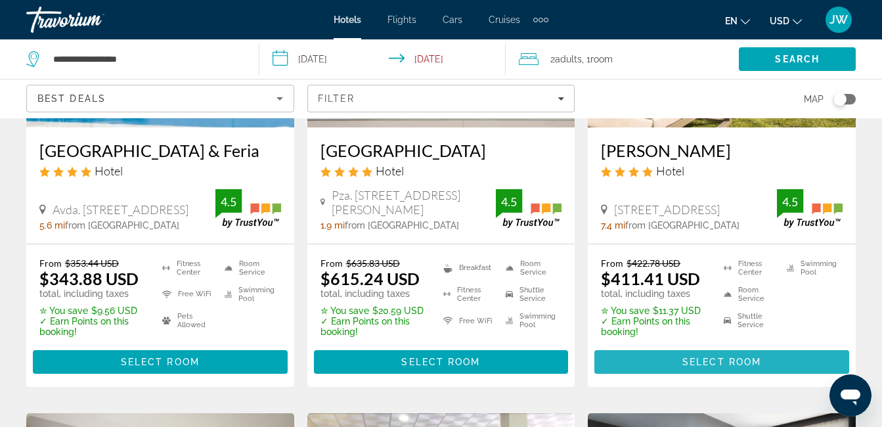
click at [736, 356] on span "Select Room" at bounding box center [721, 361] width 79 height 11
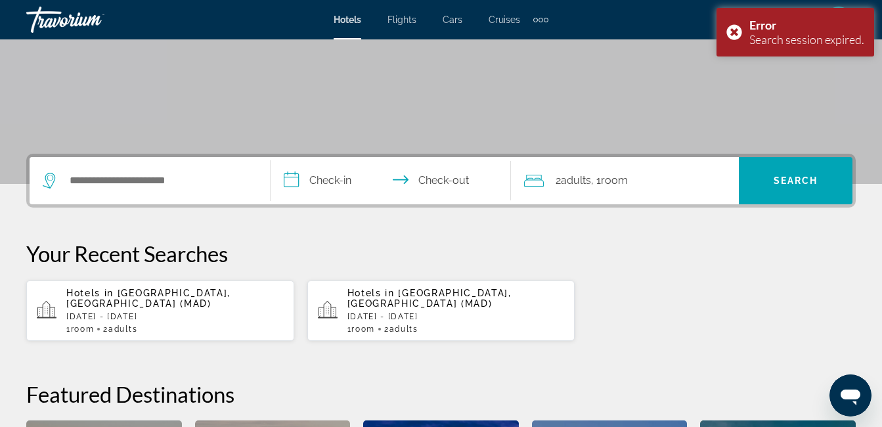
scroll to position [245, 0]
